Goal: Task Accomplishment & Management: Manage account settings

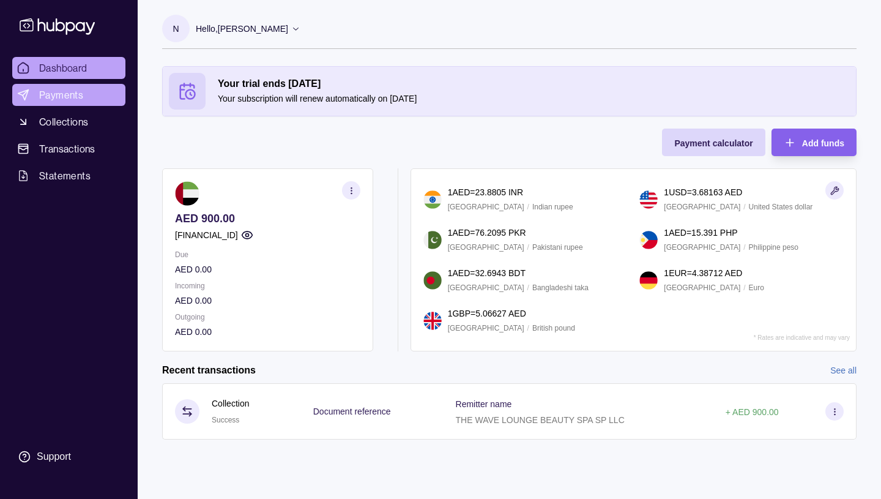
click at [55, 94] on span "Payments" at bounding box center [61, 95] width 44 height 15
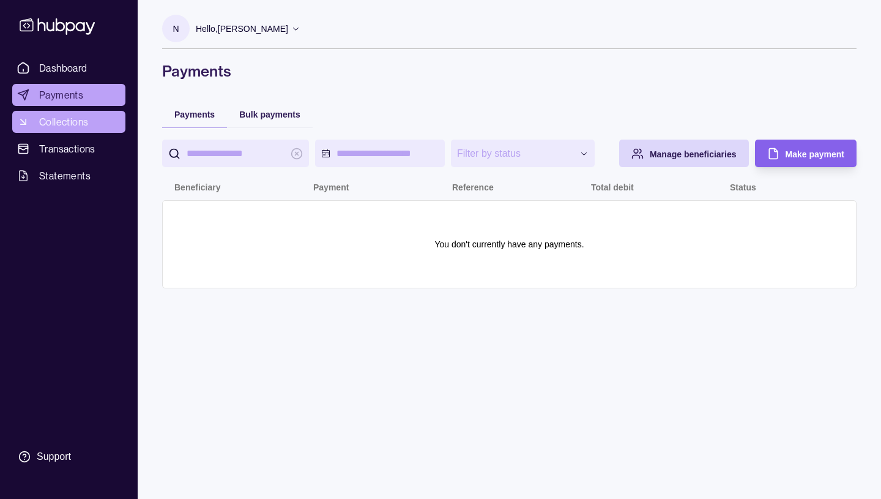
click at [63, 121] on span "Collections" at bounding box center [63, 121] width 49 height 15
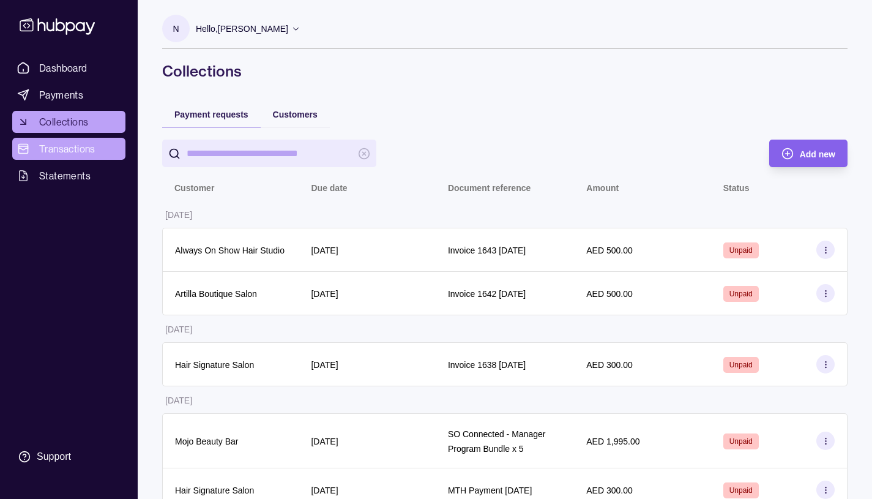
click at [69, 147] on span "Transactions" at bounding box center [67, 148] width 56 height 15
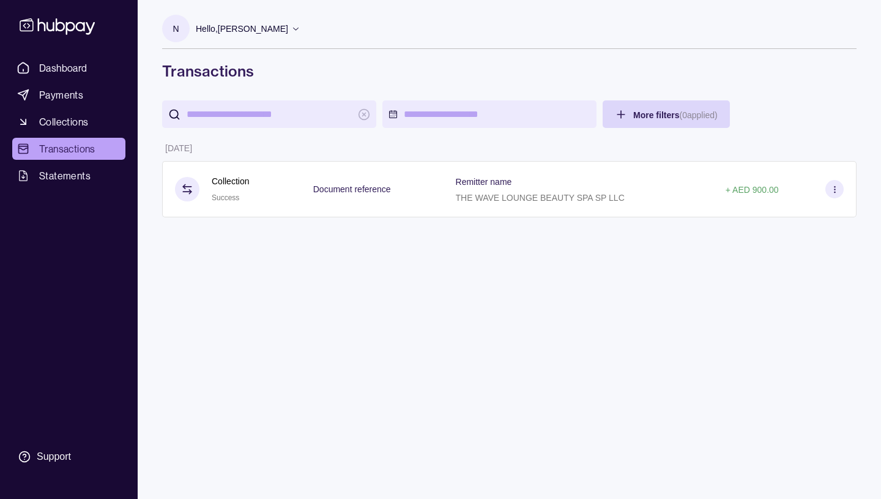
click at [300, 28] on icon at bounding box center [295, 28] width 9 height 9
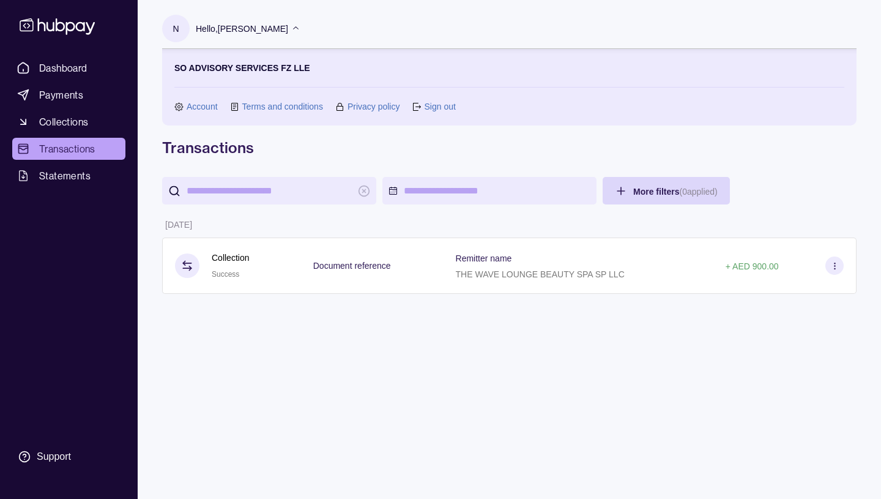
click at [435, 108] on link "Sign out" at bounding box center [439, 106] width 31 height 13
